Goal: Information Seeking & Learning: Find specific fact

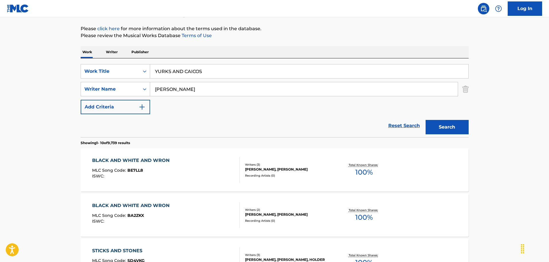
click at [236, 76] on input "YURKS AND CAICOS" at bounding box center [309, 71] width 319 height 14
paste input "DRIVE BY"
type input "DRIVE BY"
click at [452, 128] on button "Search" at bounding box center [447, 127] width 43 height 14
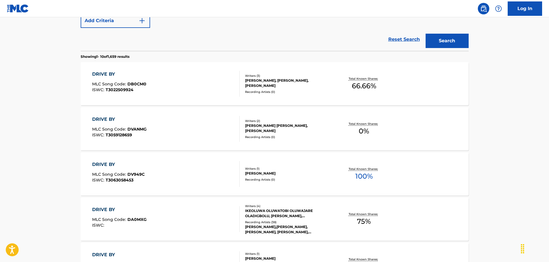
scroll to position [64, 0]
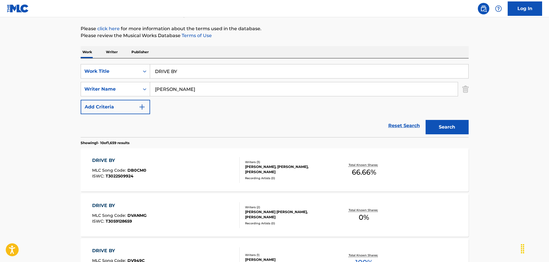
click at [189, 93] on input "[PERSON_NAME]" at bounding box center [304, 89] width 308 height 14
type input "[PERSON_NAME]"
click at [426, 120] on button "Search" at bounding box center [447, 127] width 43 height 14
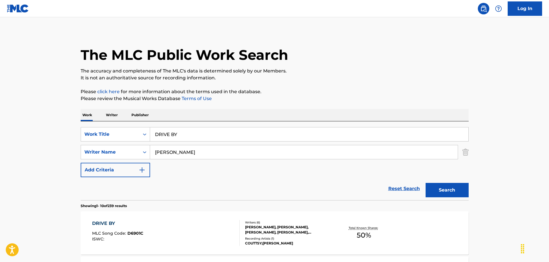
scroll to position [0, 0]
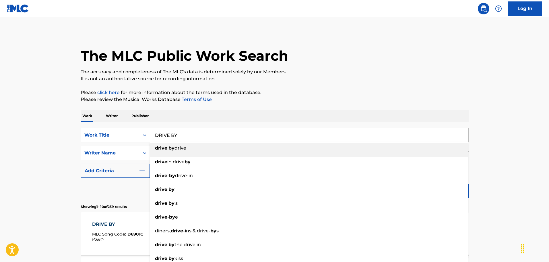
drag, startPoint x: 184, startPoint y: 133, endPoint x: 143, endPoint y: 136, distance: 40.9
click at [143, 136] on div "SearchWithCriteria8b29f9ae-cf00-4b37-8d4e-712136d219c6 Work Title DRIVE BY driv…" at bounding box center [275, 135] width 388 height 14
paste input "STAR GIRL"
type input "STAR GIRL"
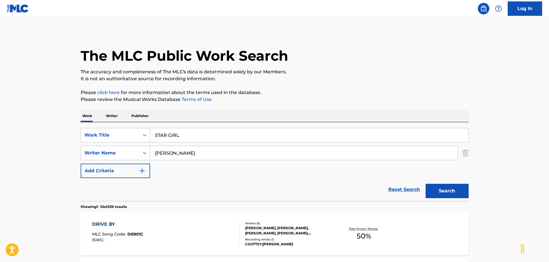
click at [295, 91] on p "Please click here for more information about the terms used in the database." at bounding box center [275, 92] width 388 height 7
click at [222, 152] on input "[PERSON_NAME]" at bounding box center [304, 153] width 308 height 14
click at [437, 191] on button "Search" at bounding box center [447, 191] width 43 height 14
